Goal: Transaction & Acquisition: Purchase product/service

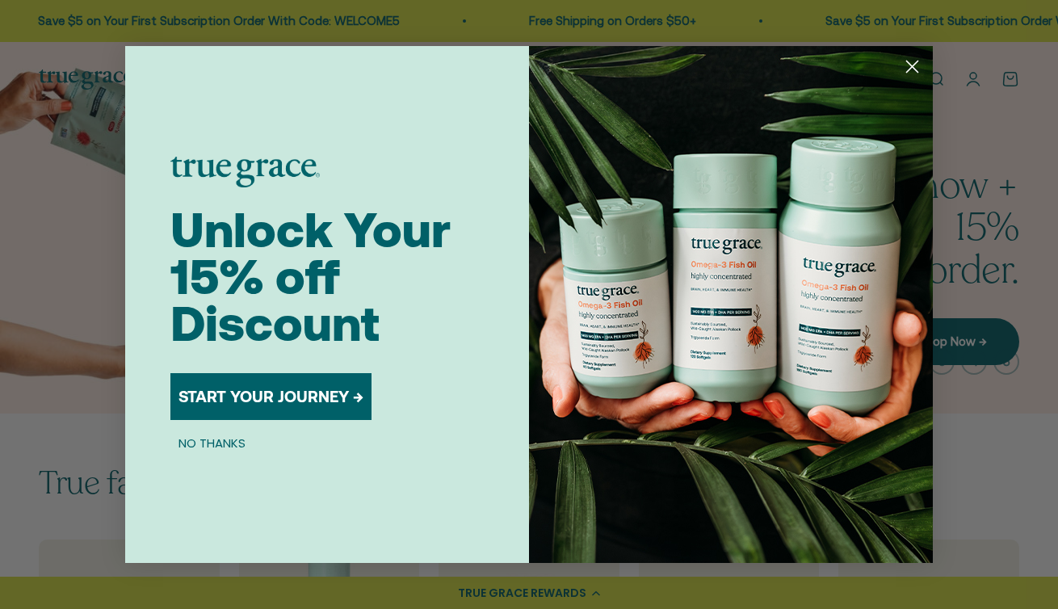
click at [913, 64] on icon "Close dialog" at bounding box center [912, 66] width 11 height 11
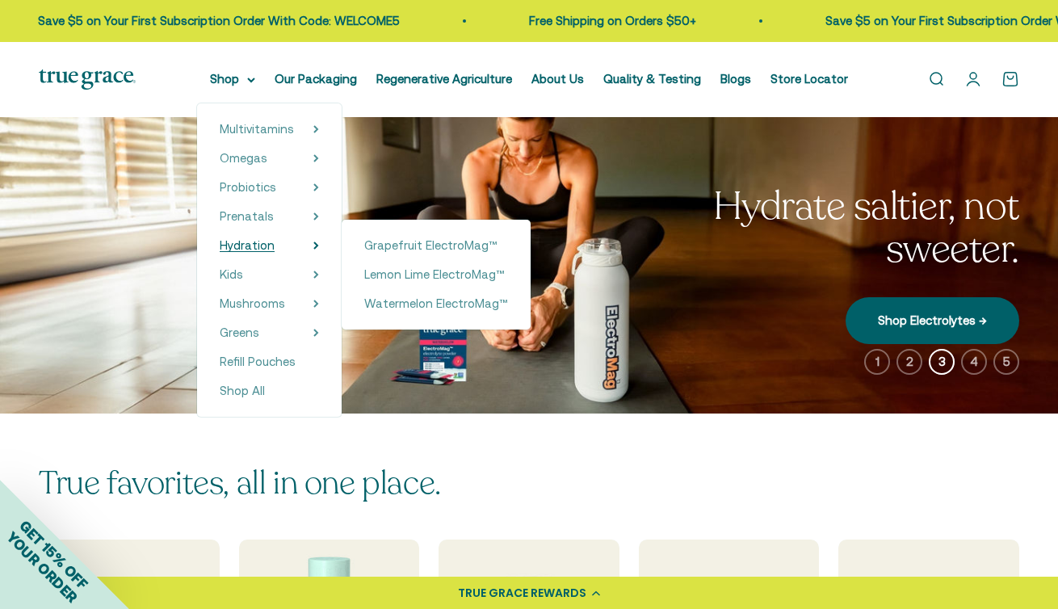
click at [275, 248] on span "Hydration" at bounding box center [247, 245] width 55 height 14
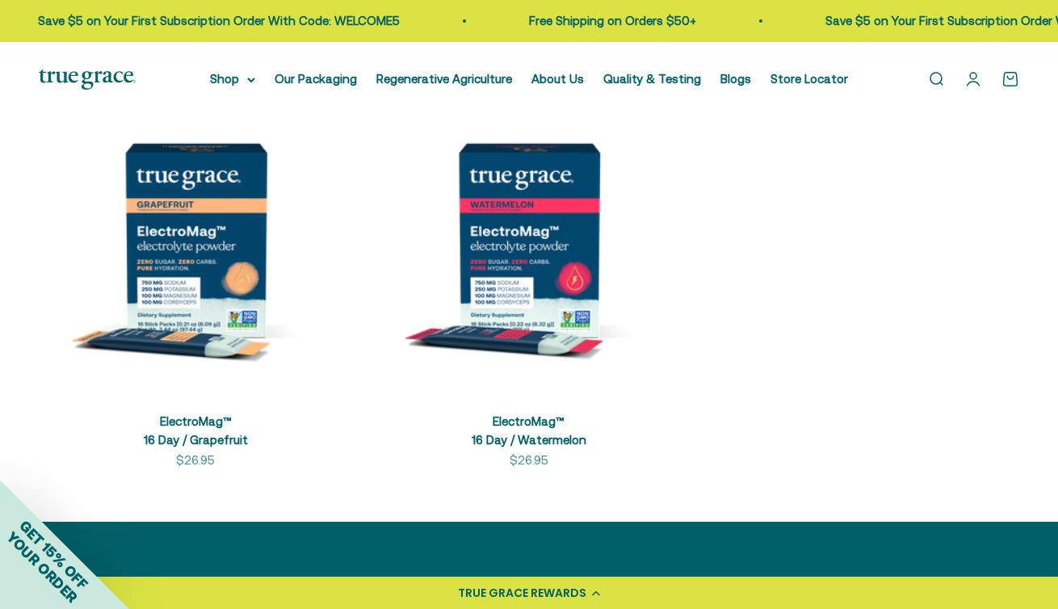
scroll to position [413, 0]
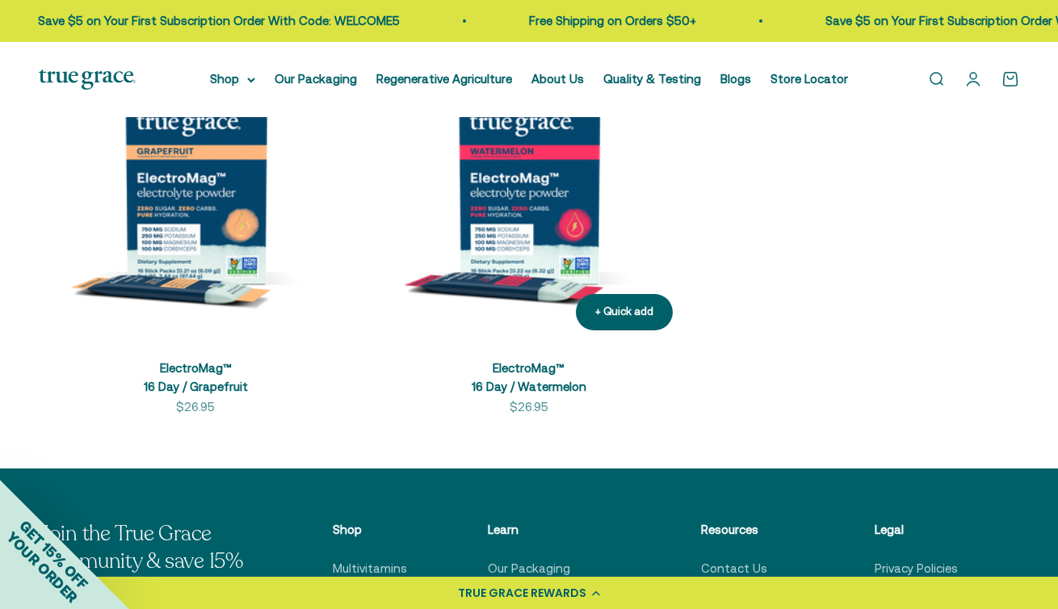
click at [493, 200] on img at bounding box center [529, 187] width 314 height 314
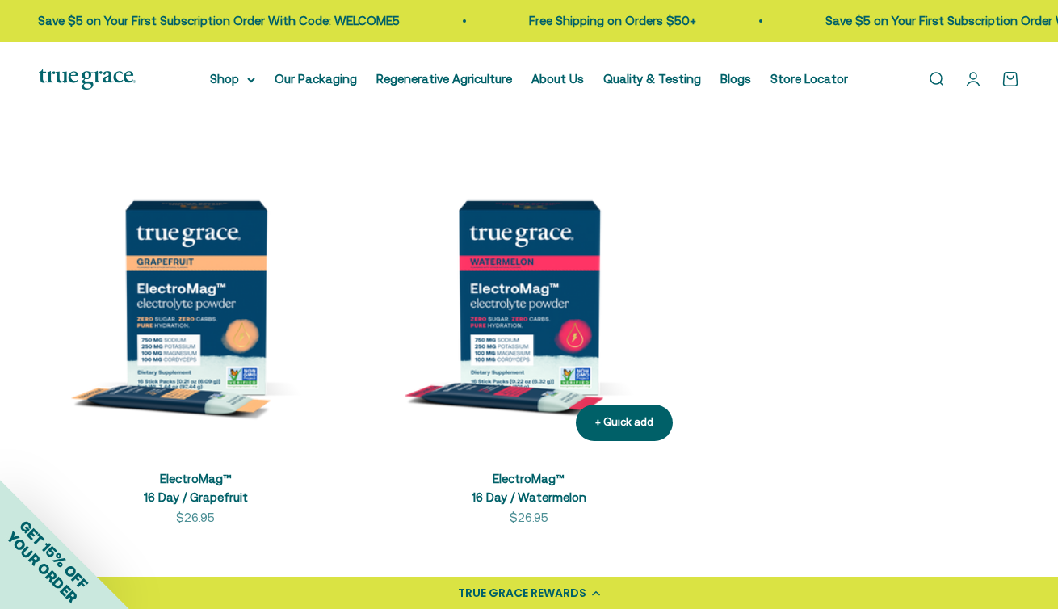
scroll to position [294, 0]
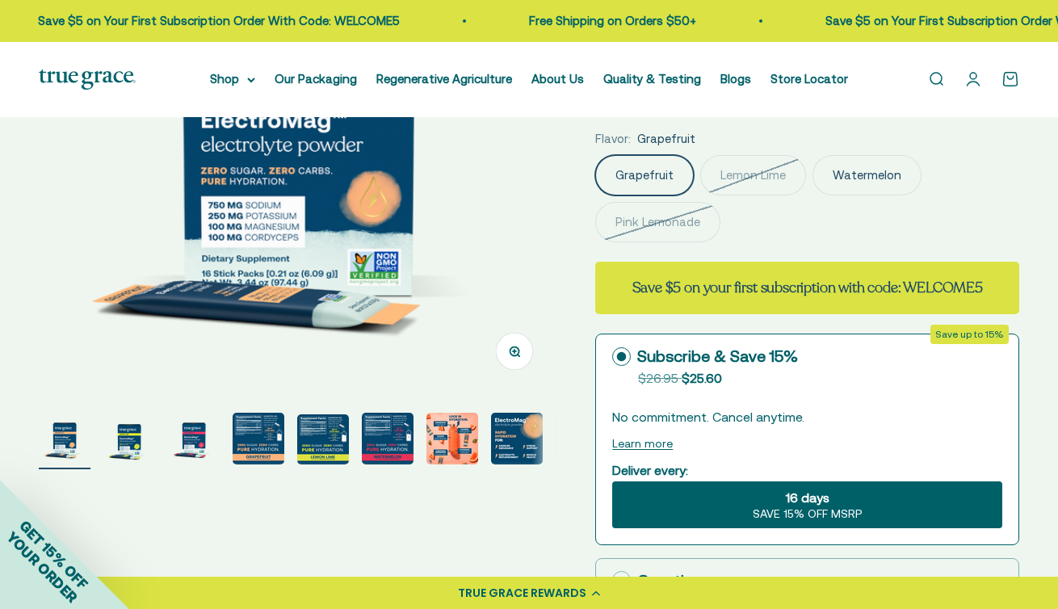
scroll to position [283, 0]
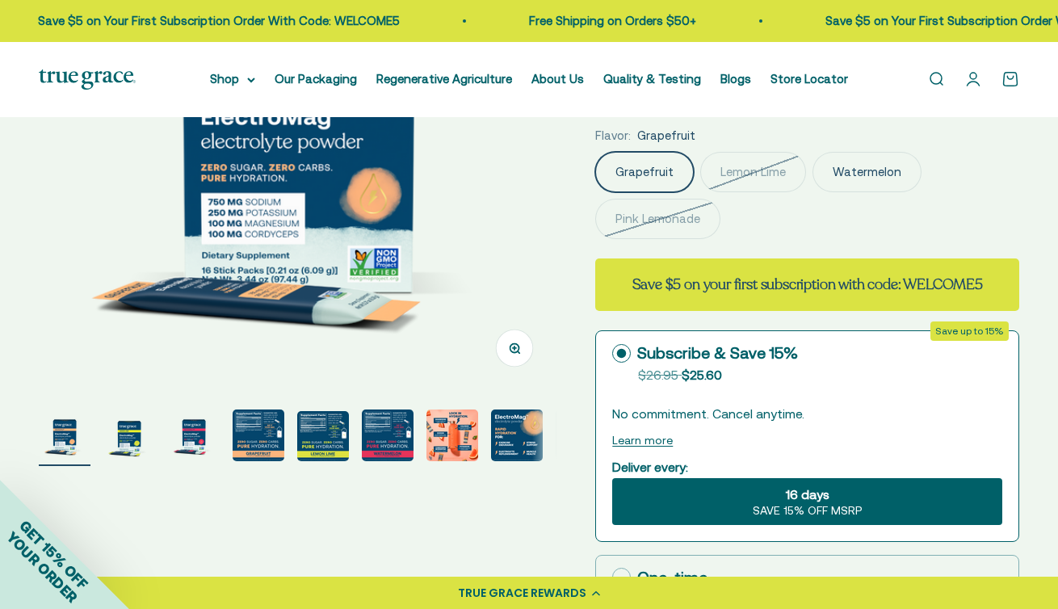
click at [247, 455] on img "Go to item 4" at bounding box center [259, 435] width 52 height 52
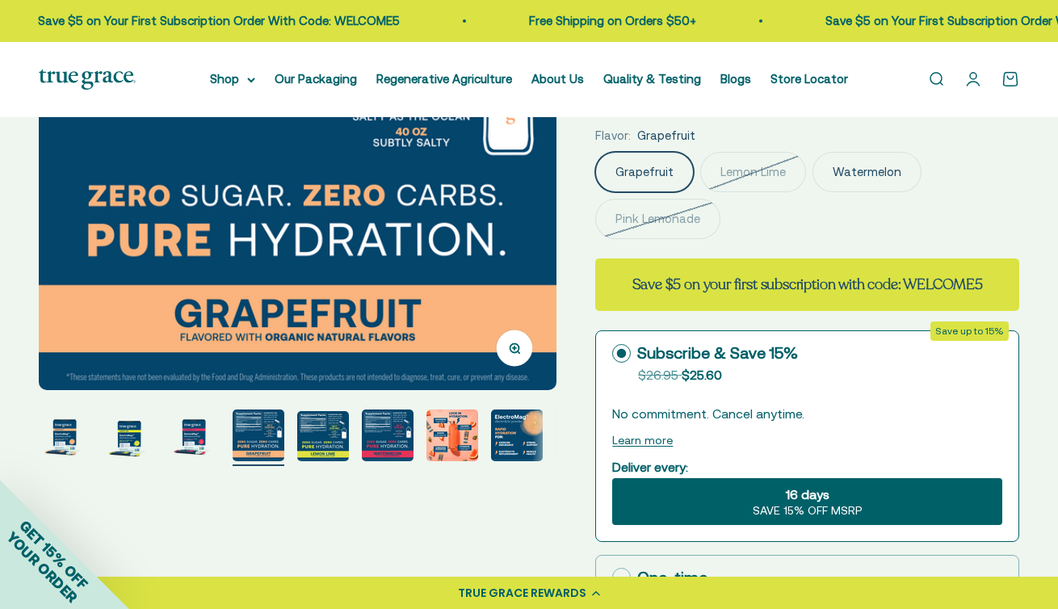
click at [298, 442] on img "Go to item 5" at bounding box center [323, 436] width 52 height 50
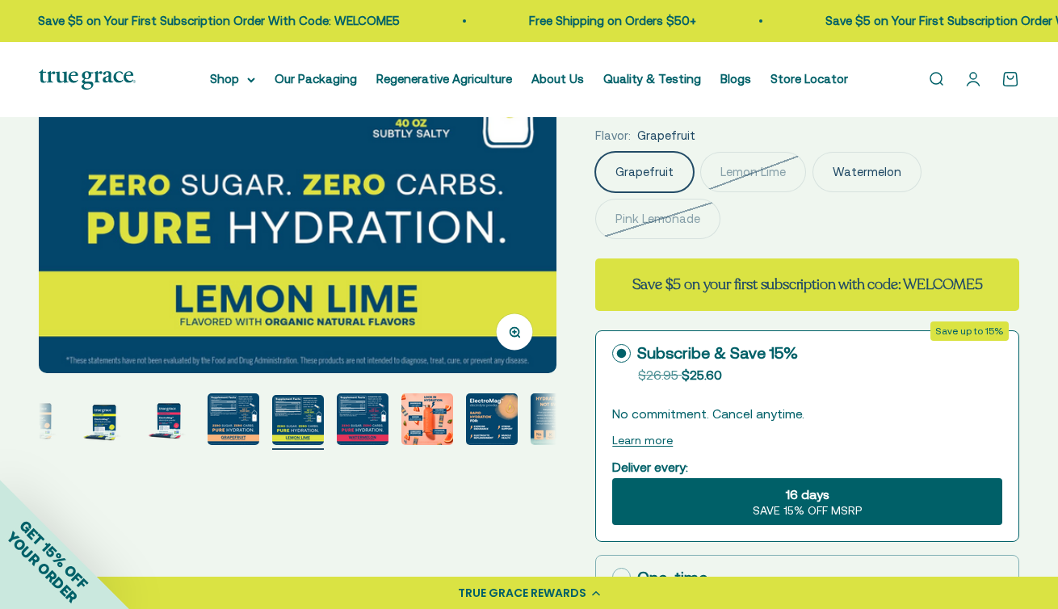
click at [378, 421] on img "Go to item 6" at bounding box center [363, 419] width 52 height 52
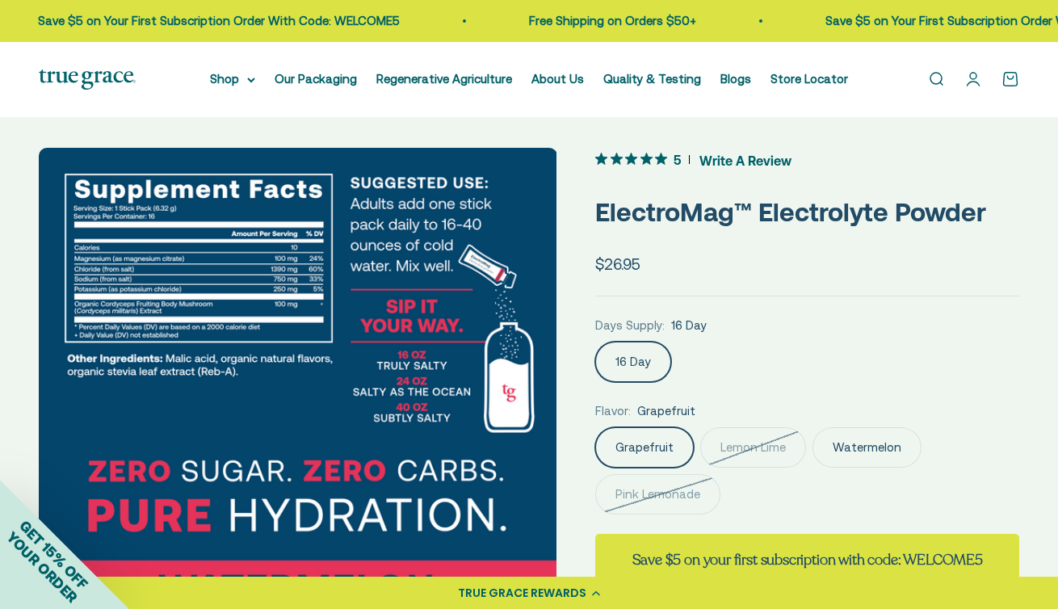
scroll to position [6, 0]
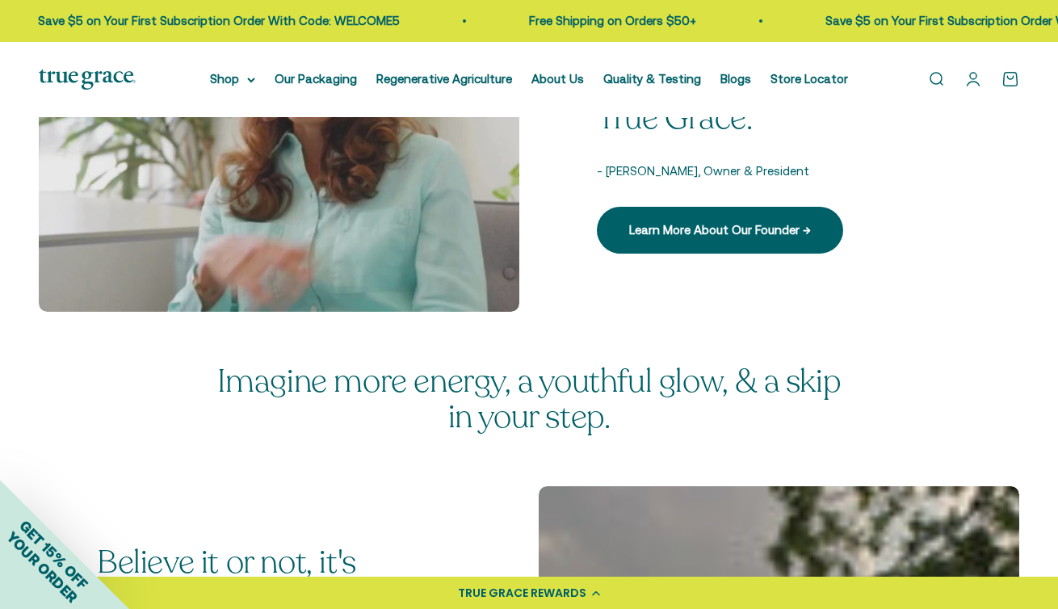
scroll to position [2356, 0]
